Goal: Find contact information: Find contact information

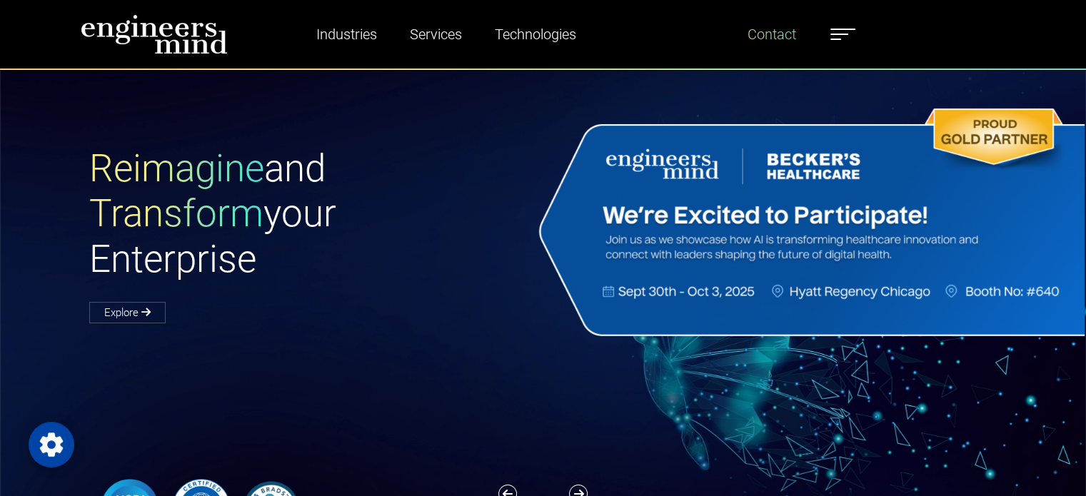
drag, startPoint x: 808, startPoint y: 41, endPoint x: 797, endPoint y: 41, distance: 11.4
click at [808, 41] on ul "Industries Financial Services Healthcare Manufacturing Services Digital Transfo…" at bounding box center [570, 34] width 586 height 33
click at [775, 36] on link "Contact" at bounding box center [772, 34] width 60 height 33
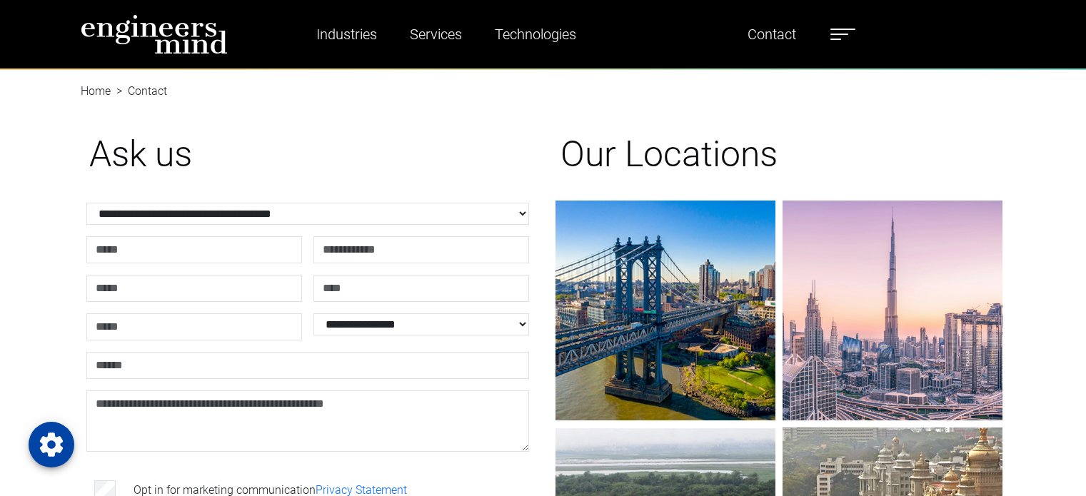
scroll to position [71, 0]
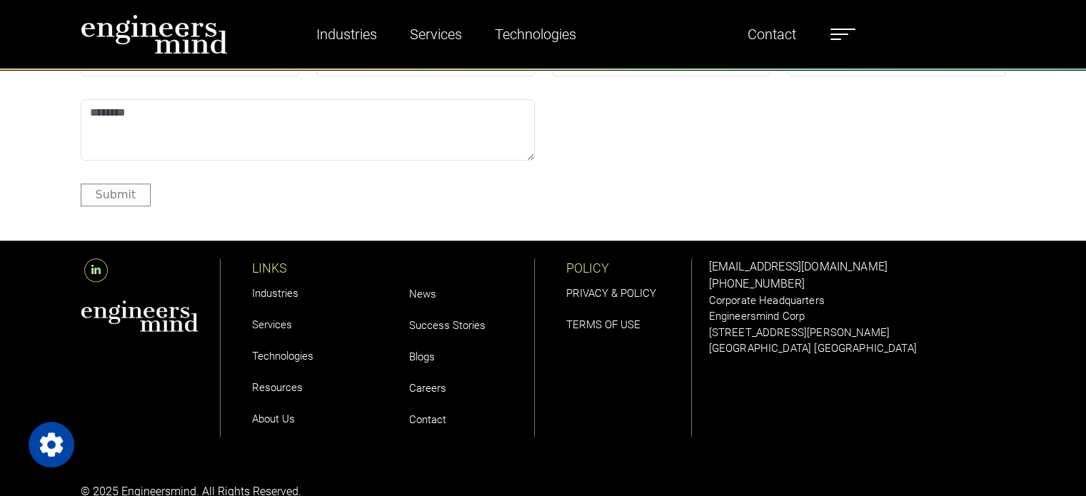
scroll to position [1747, 0]
